Goal: Book appointment/travel/reservation

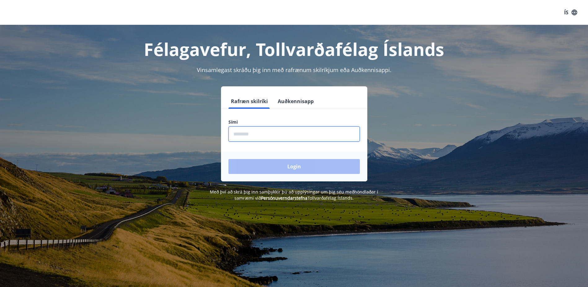
click at [250, 136] on input "phone" at bounding box center [294, 133] width 131 height 15
type input "********"
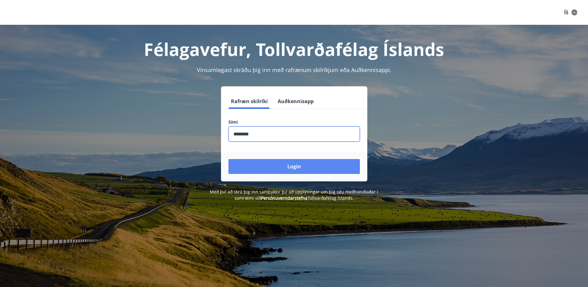
click at [272, 162] on button "Login" at bounding box center [294, 166] width 131 height 15
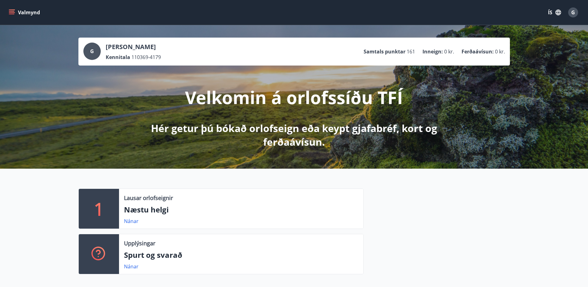
click at [14, 13] on icon "menu" at bounding box center [12, 12] width 6 height 6
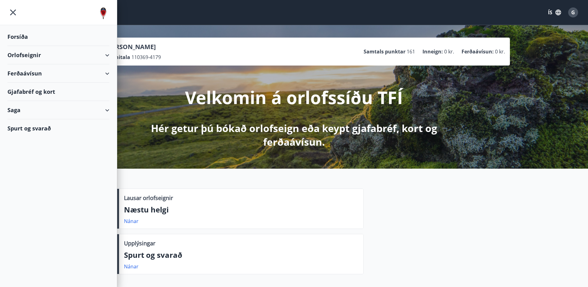
click at [26, 53] on div "Orlofseignir" at bounding box center [58, 55] width 102 height 18
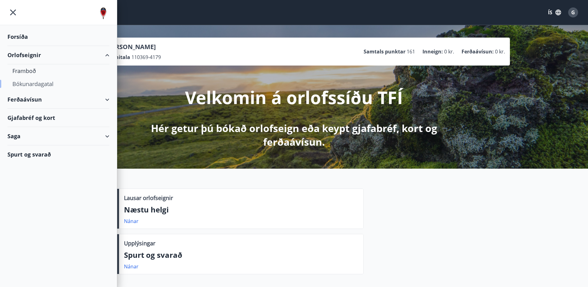
click at [27, 84] on div "Bókunardagatal" at bounding box center [58, 83] width 92 height 13
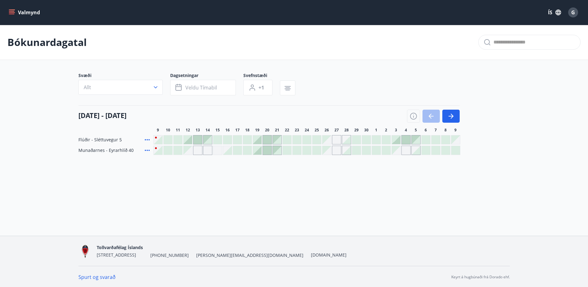
click at [327, 139] on div "Gráir dagar eru ekki bókanlegir" at bounding box center [326, 139] width 9 height 9
click at [398, 140] on div at bounding box center [396, 139] width 9 height 9
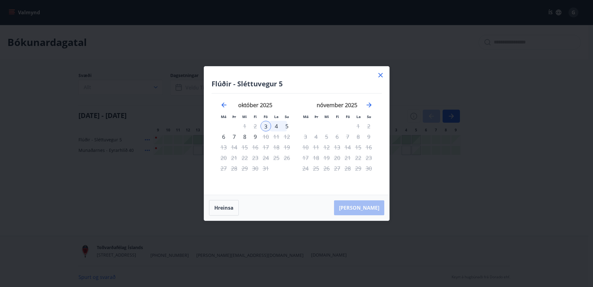
click at [379, 74] on icon at bounding box center [380, 75] width 4 height 4
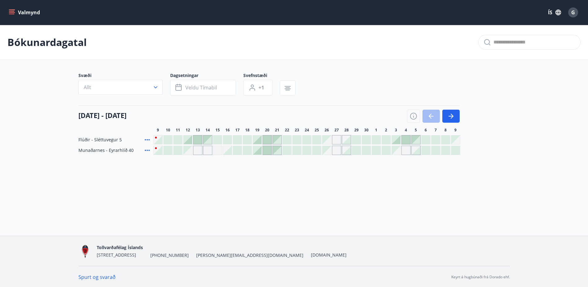
click at [574, 12] on span "G" at bounding box center [573, 12] width 4 height 7
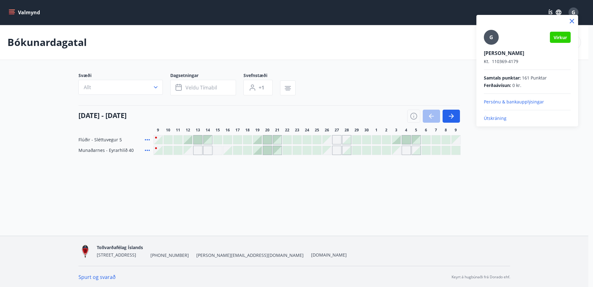
click at [493, 116] on p "Útskráning" at bounding box center [527, 118] width 87 height 6
click at [496, 117] on p "Útskráning" at bounding box center [527, 118] width 87 height 6
